Goal: Find specific page/section: Locate a particular part of the current website

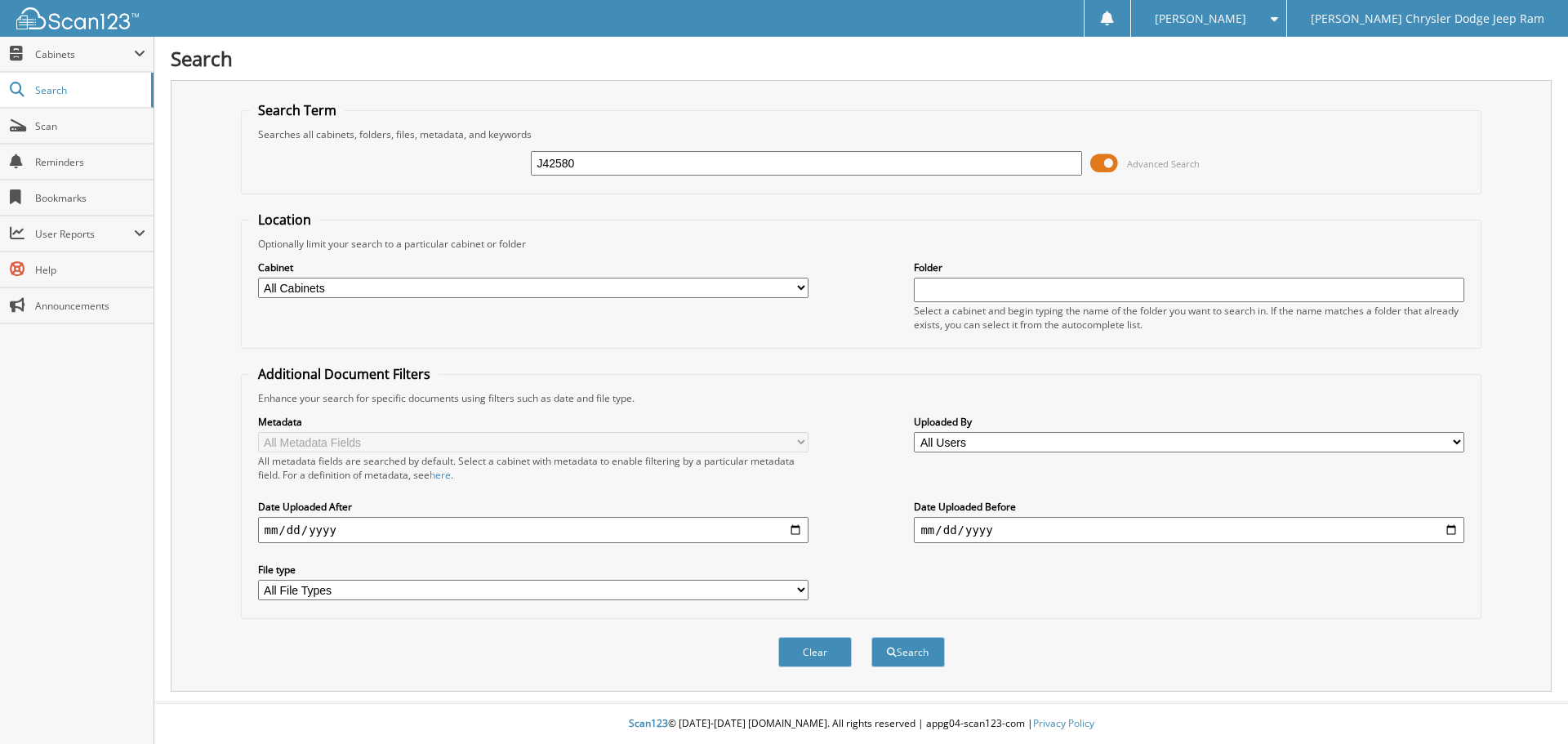
type input "J42580"
click at [871, 637] on button "Search" at bounding box center [908, 651] width 74 height 30
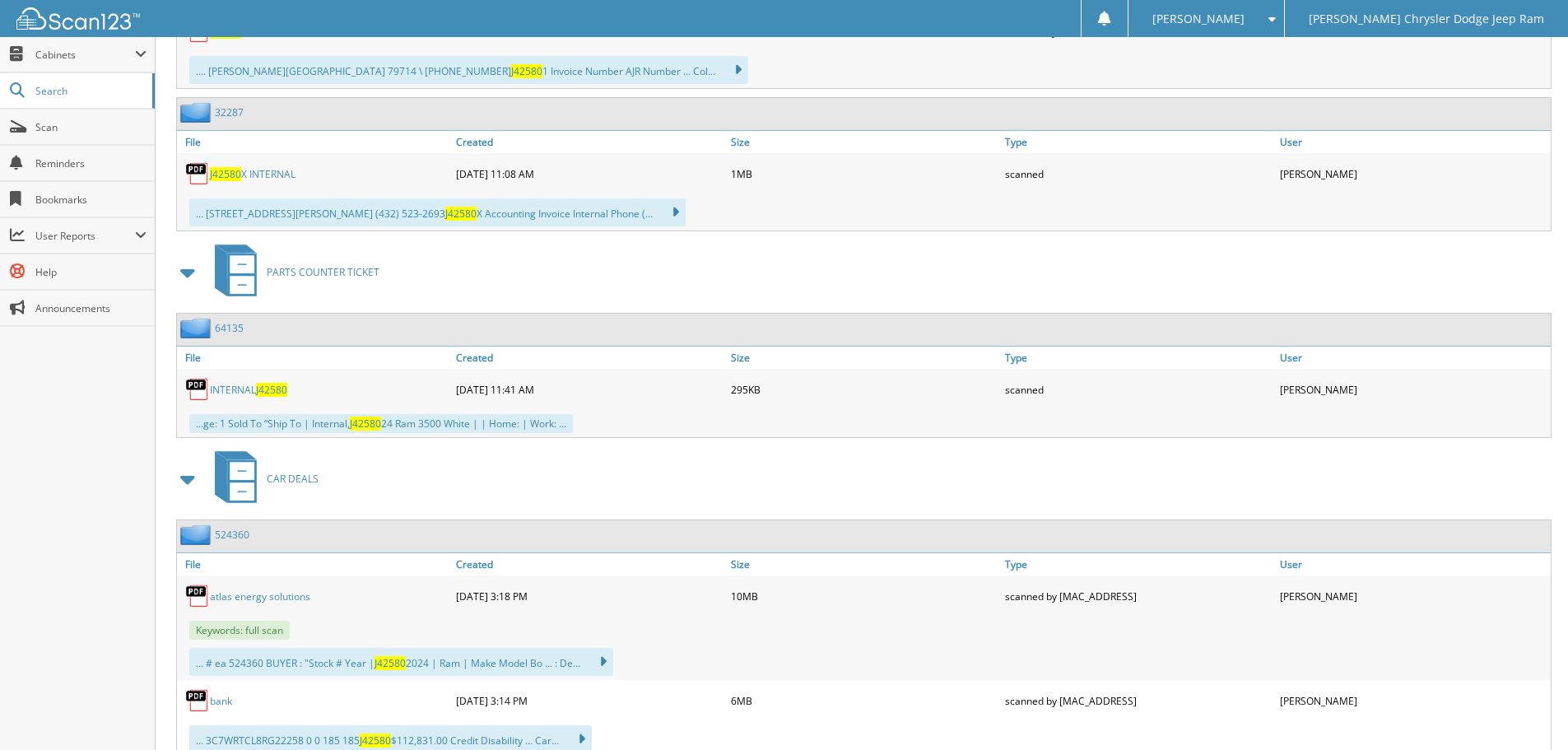
scroll to position [1234, 0]
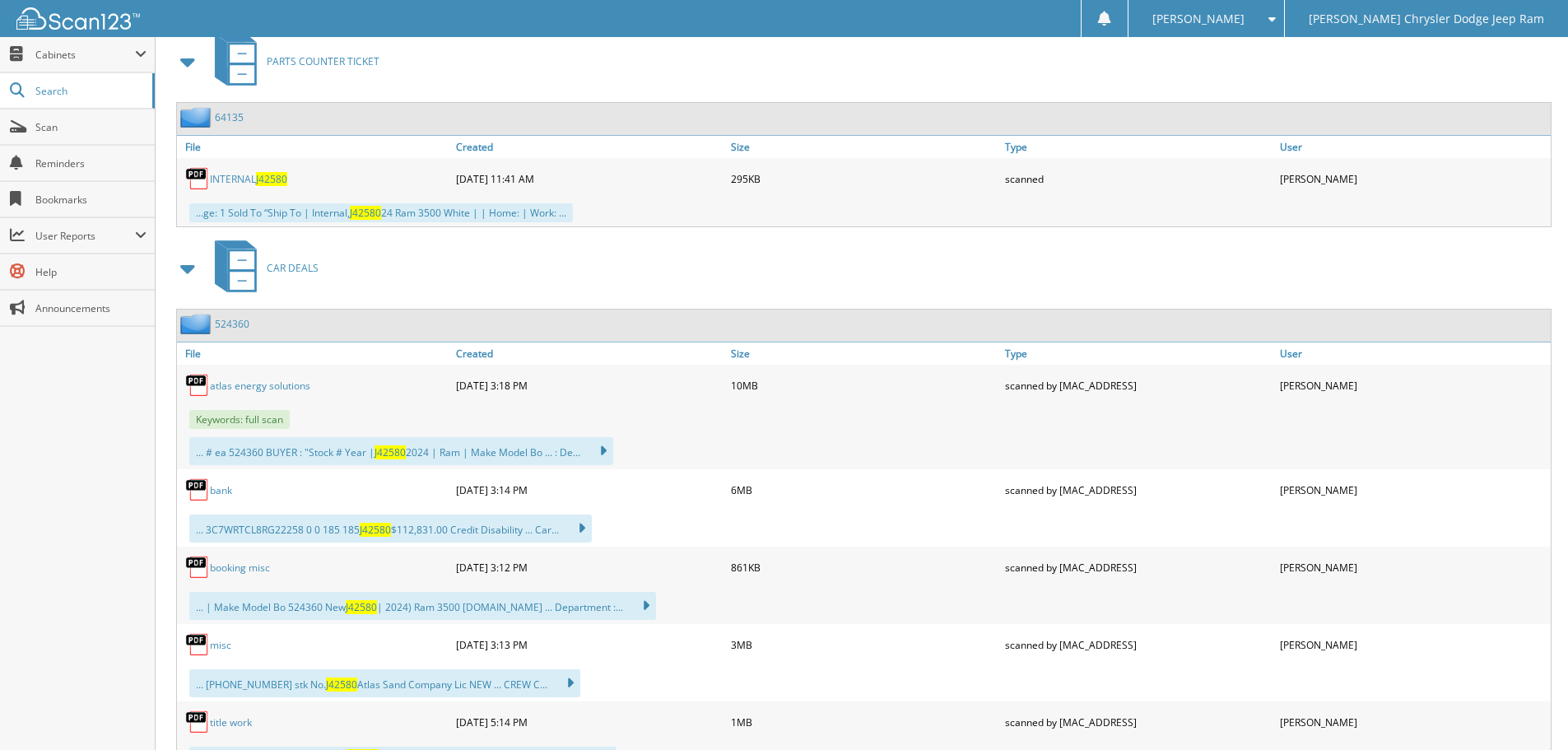
click at [235, 325] on link "524360" at bounding box center [232, 324] width 35 height 14
